Goal: Transaction & Acquisition: Download file/media

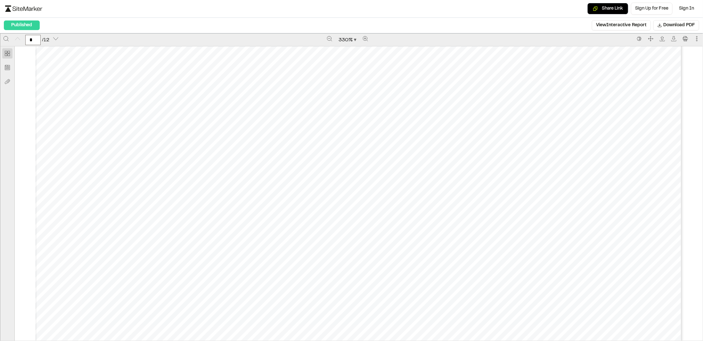
scroll to position [224, 0]
type input "*"
click at [60, 36] on button "Next page" at bounding box center [56, 39] width 10 height 10
click at [679, 29] on button "Download PDF" at bounding box center [676, 25] width 46 height 10
